Goal: Task Accomplishment & Management: Complete application form

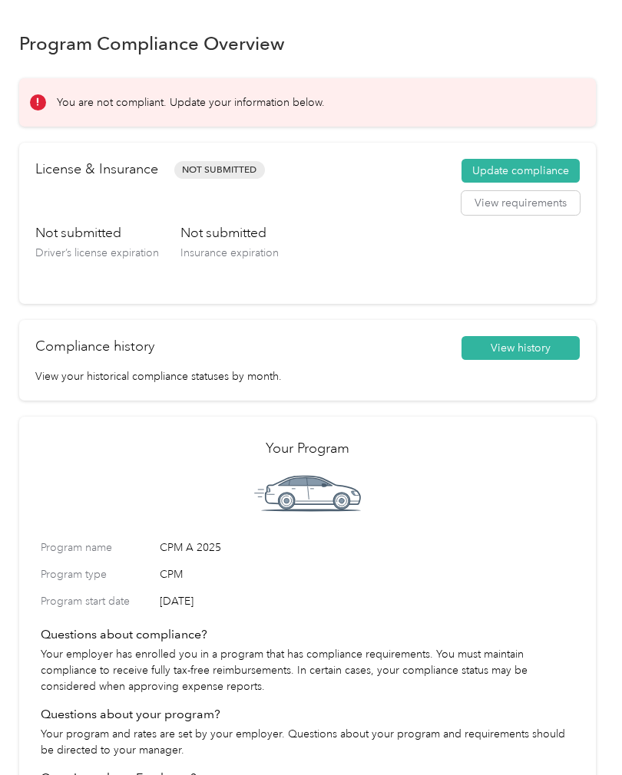
click at [543, 159] on button "Update compliance" at bounding box center [520, 171] width 118 height 25
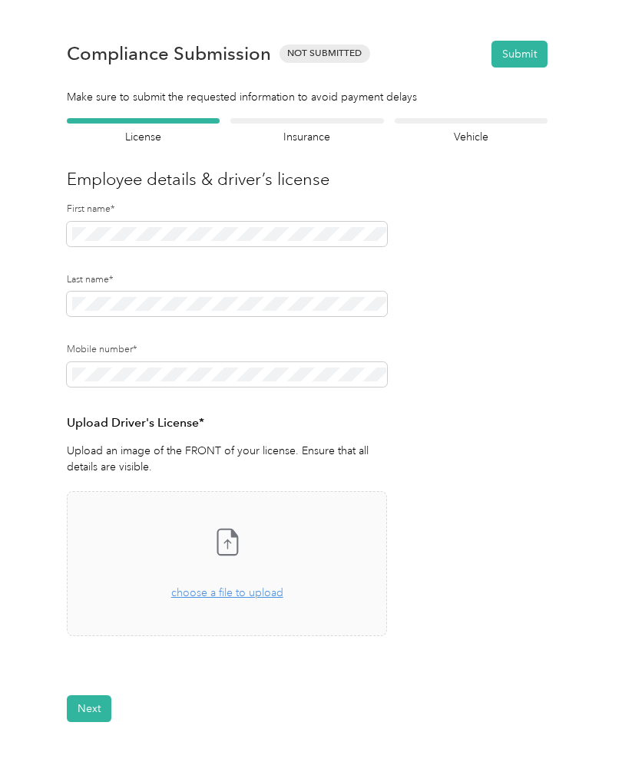
click at [244, 599] on div "Drag and drop your file here, or choose a file to upload" at bounding box center [227, 585] width 112 height 34
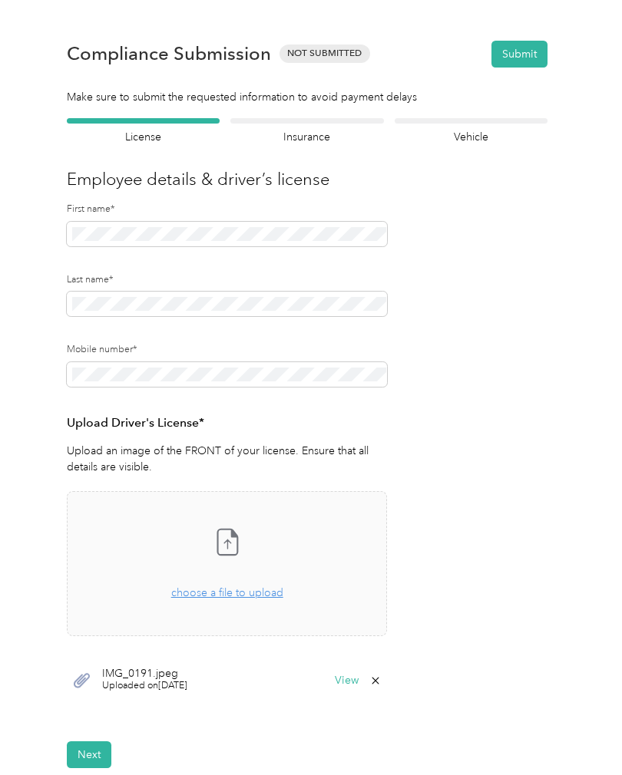
click at [97, 756] on button "Next" at bounding box center [89, 754] width 45 height 27
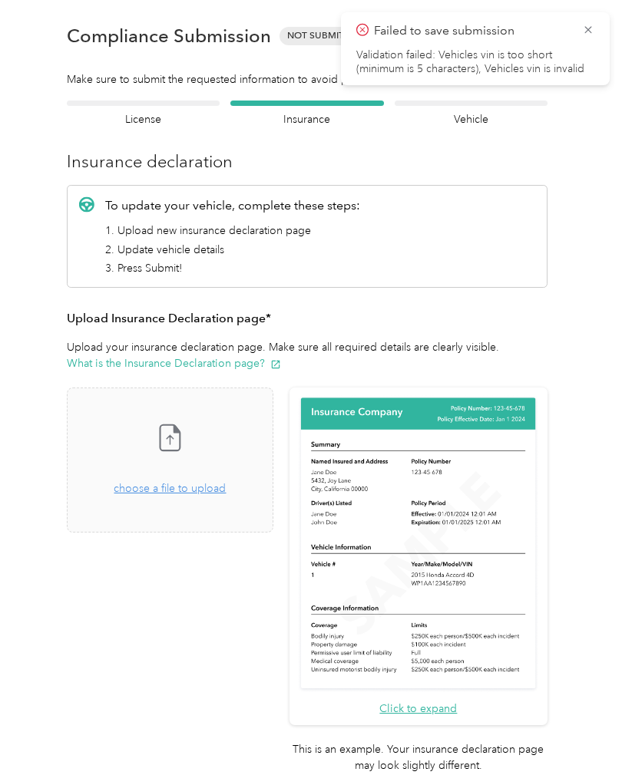
scroll to position [19, 0]
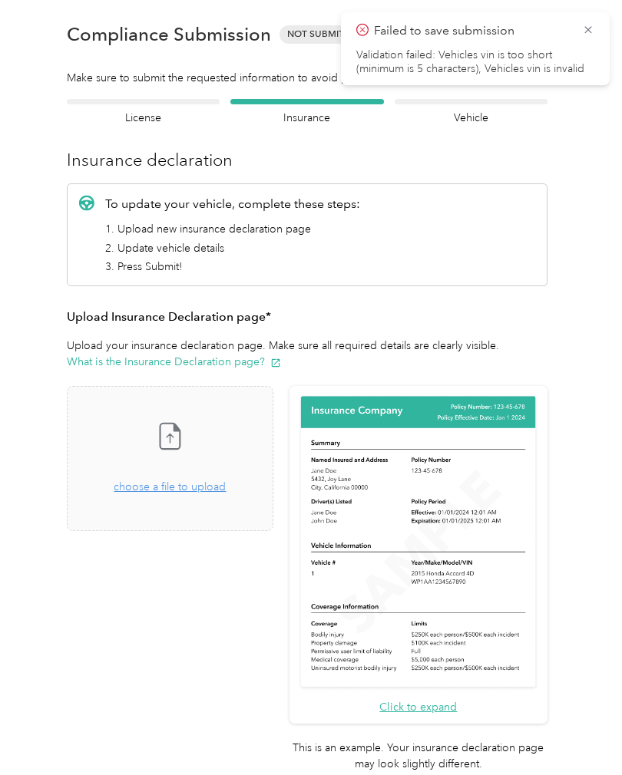
click at [199, 497] on div "Take a photo or choose a photo from your library Drag and drop your file here, …" at bounding box center [170, 458] width 180 height 119
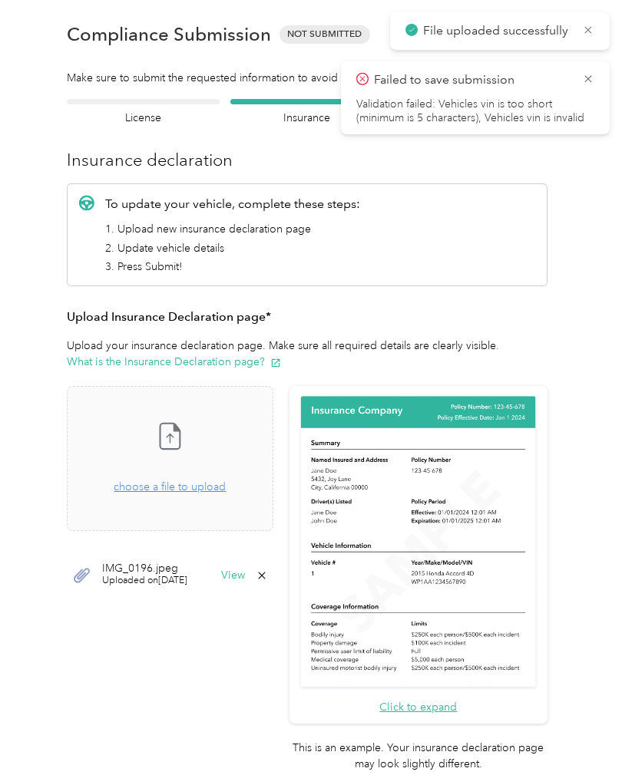
click at [245, 577] on button "View" at bounding box center [233, 575] width 24 height 11
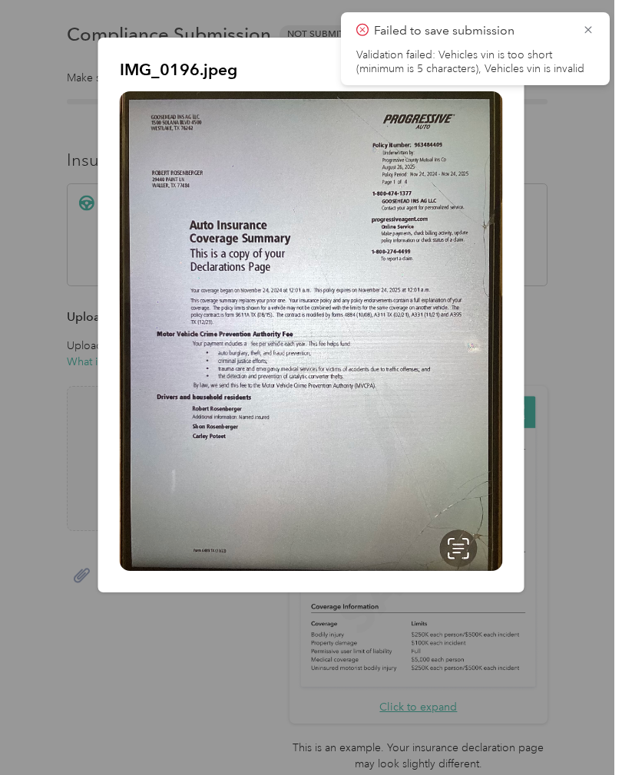
click at [584, 134] on div "IMG_0196.jpeg" at bounding box center [524, 318] width 426 height 560
click at [588, 33] on icon at bounding box center [588, 30] width 12 height 14
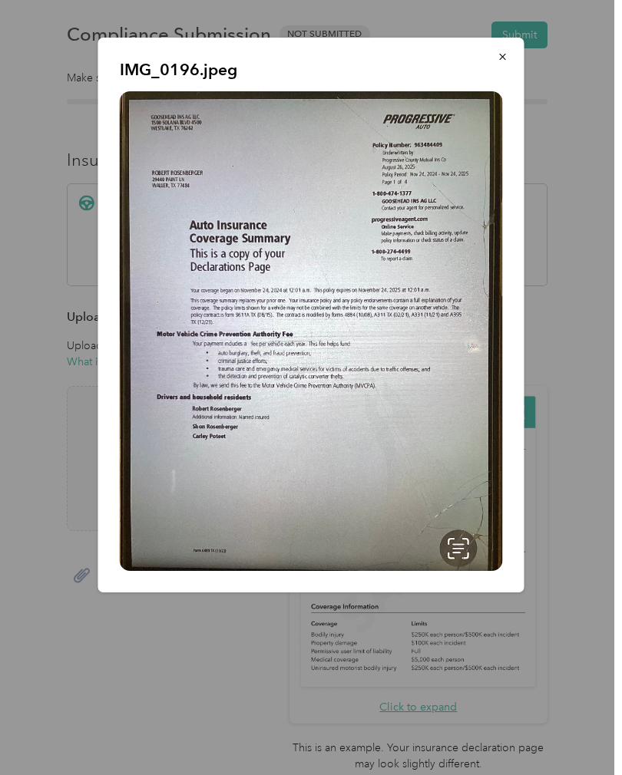
click at [500, 64] on button "button" at bounding box center [503, 56] width 32 height 27
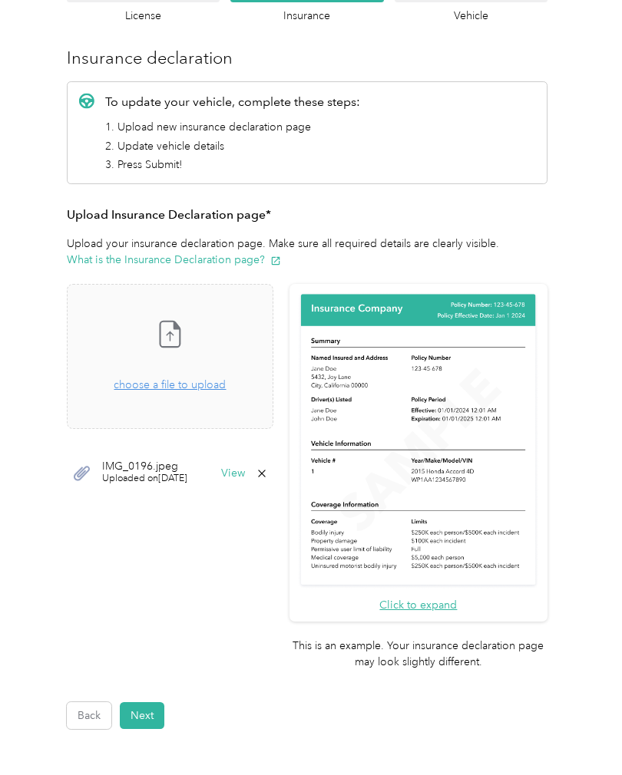
scroll to position [122, 0]
click at [147, 702] on button "Next" at bounding box center [142, 715] width 45 height 27
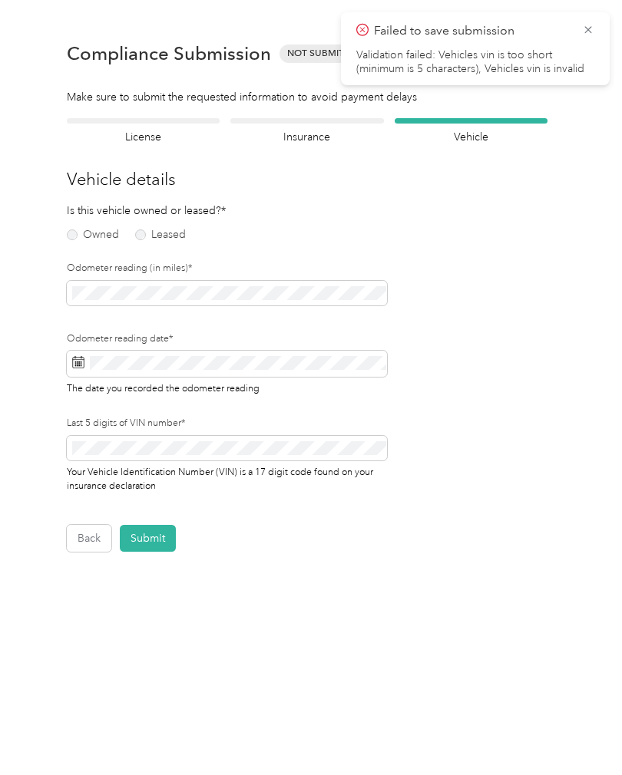
scroll to position [1, 0]
click at [73, 237] on label "Owned" at bounding box center [93, 234] width 52 height 11
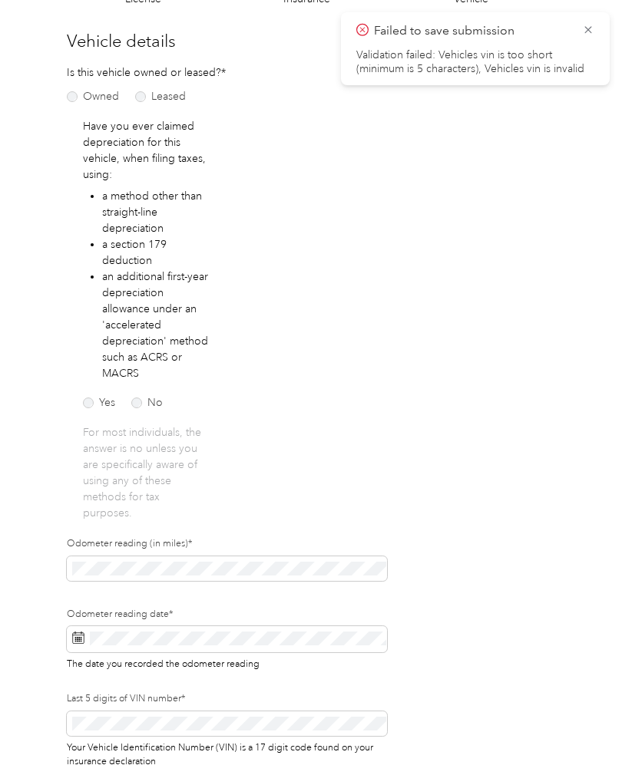
scroll to position [138, 0]
click at [140, 401] on label "No" at bounding box center [146, 403] width 31 height 11
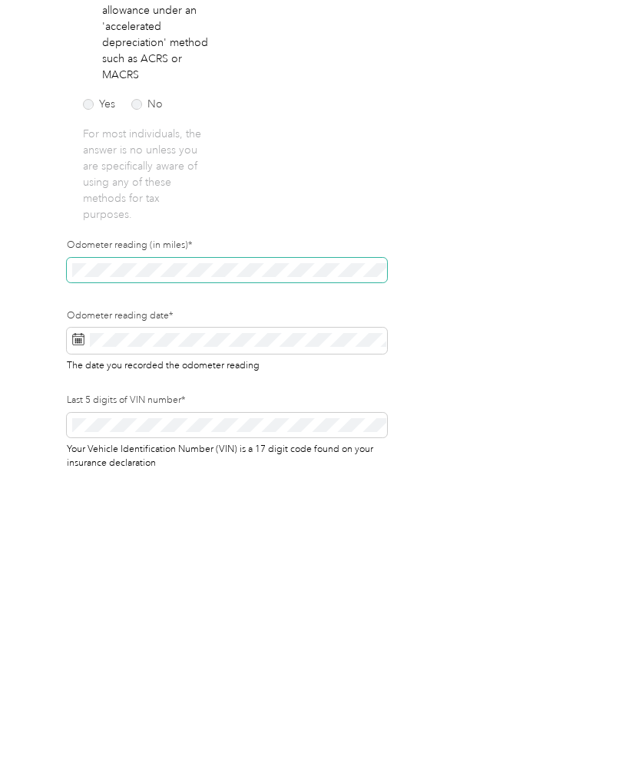
scroll to position [54, 0]
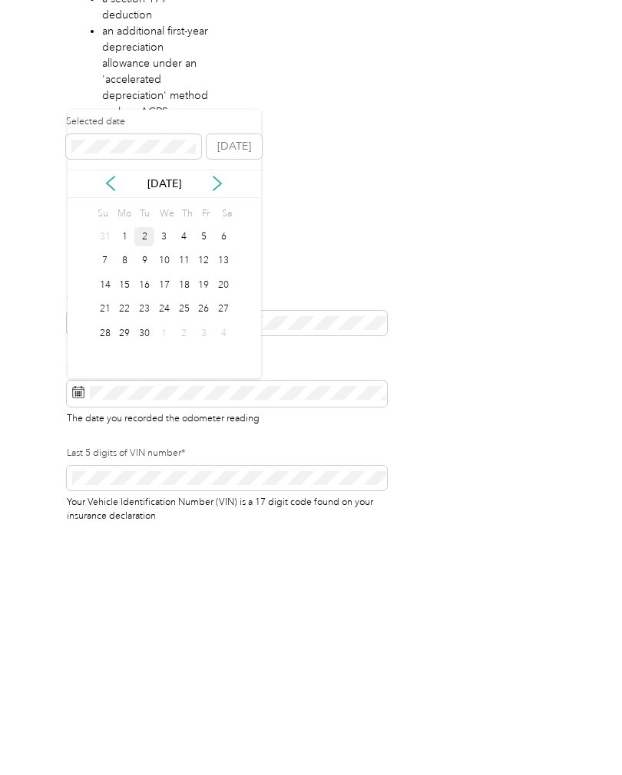
click at [140, 473] on div "2" at bounding box center [144, 482] width 20 height 19
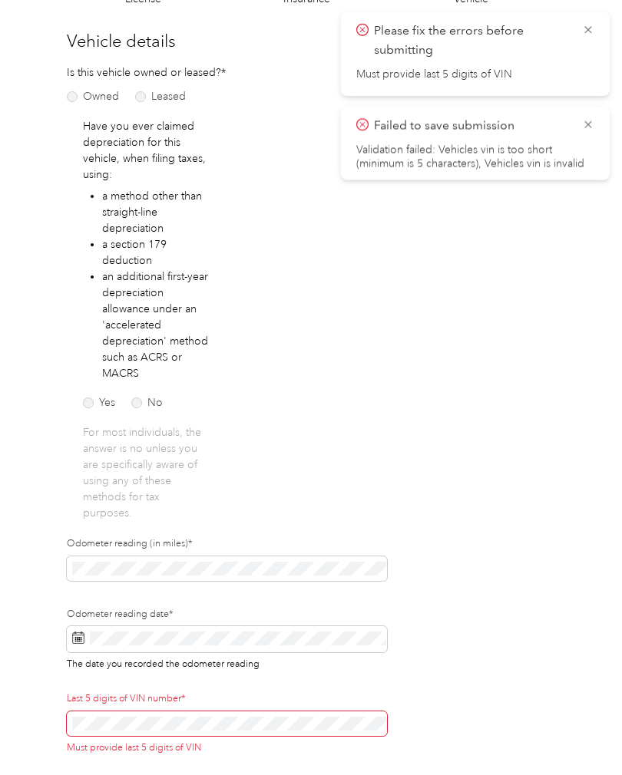
click at [68, 712] on span at bounding box center [227, 724] width 320 height 25
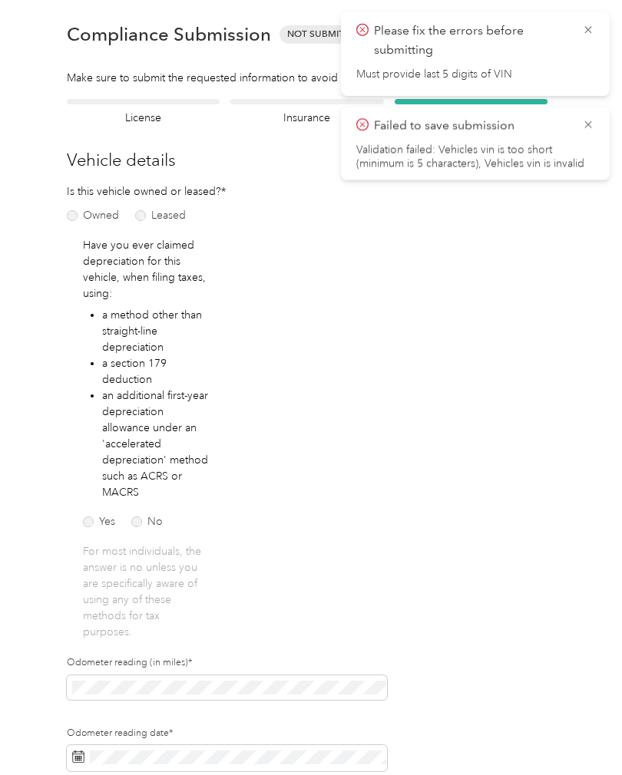
scroll to position [18, 0]
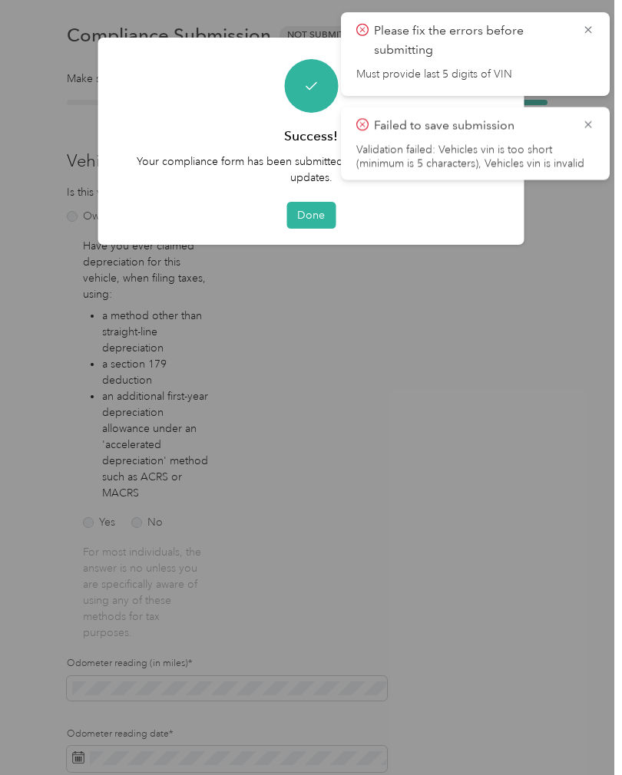
click at [582, 38] on span "Please fix the errors before submitting" at bounding box center [475, 40] width 238 height 38
click at [588, 36] on icon at bounding box center [588, 30] width 12 height 14
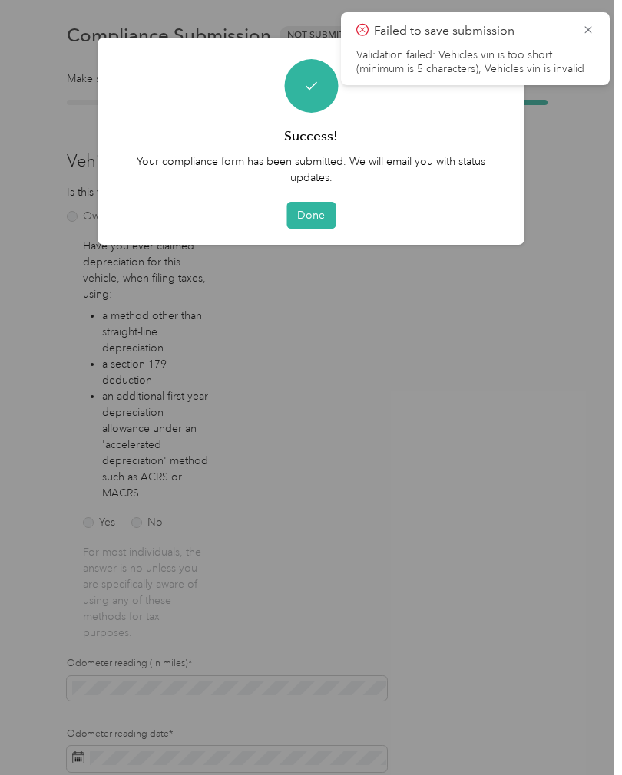
click at [589, 29] on icon at bounding box center [587, 29] width 7 height 7
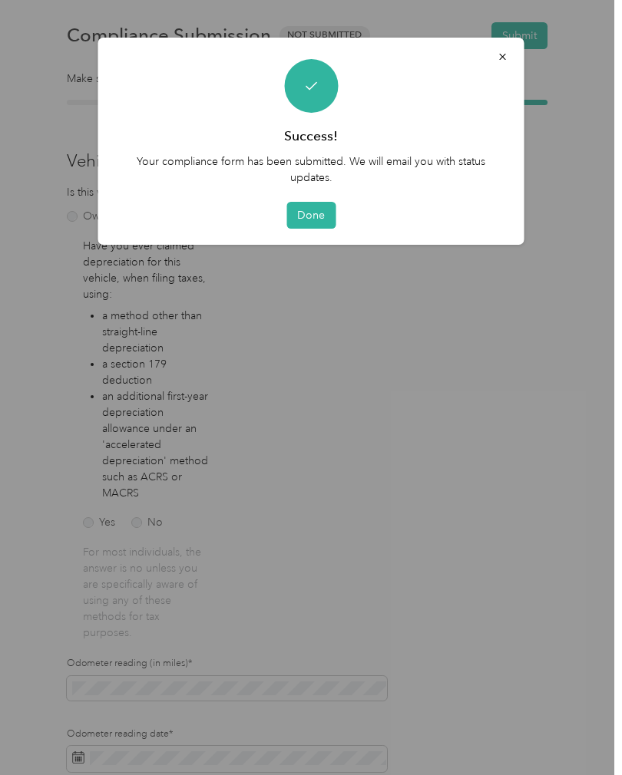
click at [313, 217] on button "Done" at bounding box center [310, 215] width 49 height 27
